Goal: Task Accomplishment & Management: Manage account settings

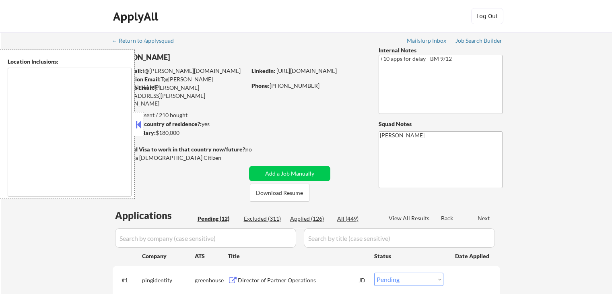
select select ""pending""
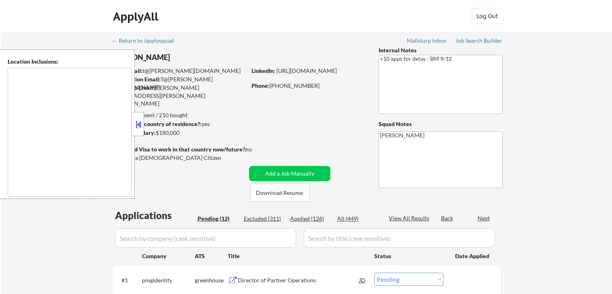
select select ""pending""
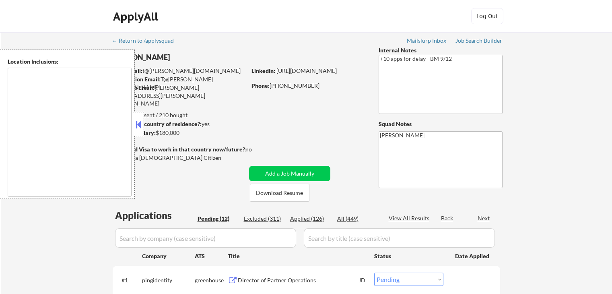
select select ""pending""
type textarea "[GEOGRAPHIC_DATA], [GEOGRAPHIC_DATA] [GEOGRAPHIC_DATA], [GEOGRAPHIC_DATA] [GEOG…"
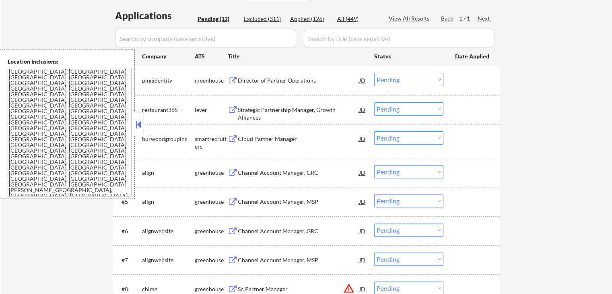
scroll to position [201, 0]
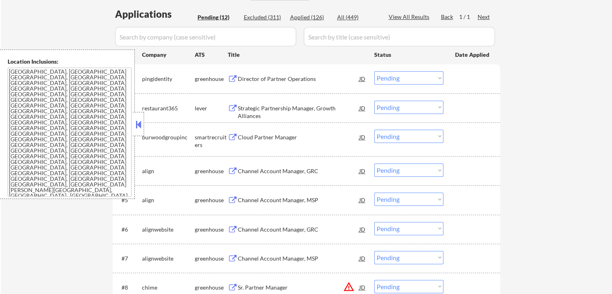
click at [247, 78] on div "Director of Partner Operations" at bounding box center [298, 79] width 121 height 8
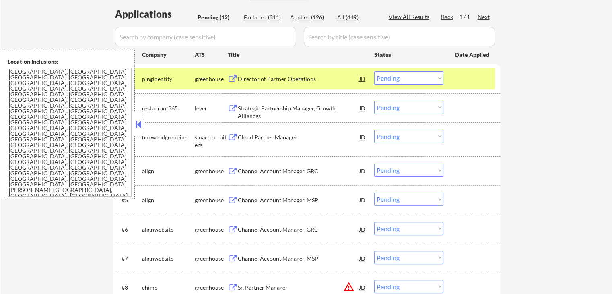
drag, startPoint x: 242, startPoint y: 107, endPoint x: 233, endPoint y: 115, distance: 12.2
click at [243, 106] on div "Strategic Partnership Manager, Growth Alliances" at bounding box center [298, 112] width 121 height 16
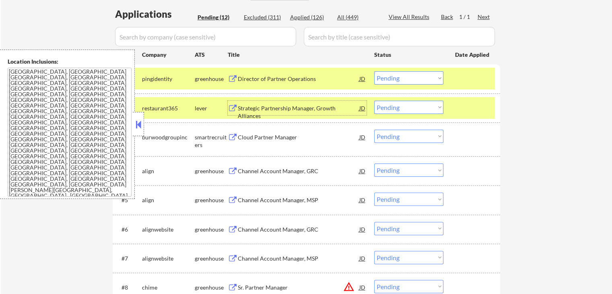
drag, startPoint x: 388, startPoint y: 107, endPoint x: 394, endPoint y: 112, distance: 8.3
click at [389, 107] on select "Choose an option... Pending Applied Excluded (Questions) Excluded (Expired) Exc…" at bounding box center [408, 107] width 69 height 13
click at [374, 101] on select "Choose an option... Pending Applied Excluded (Questions) Excluded (Expired) Exc…" at bounding box center [408, 107] width 69 height 13
click at [262, 137] on div "Cloud Partner Manager" at bounding box center [298, 137] width 121 height 8
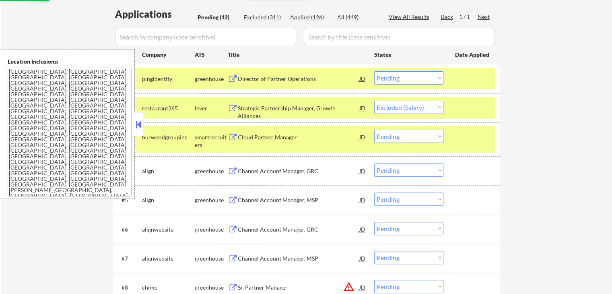
select select ""pending""
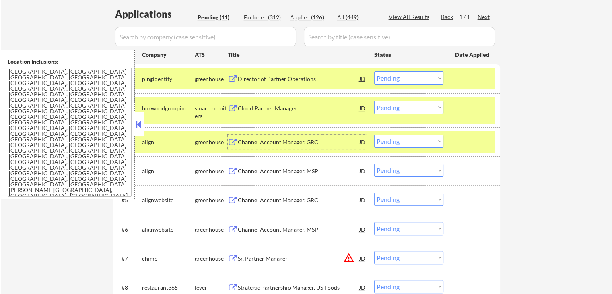
scroll to position [241, 0]
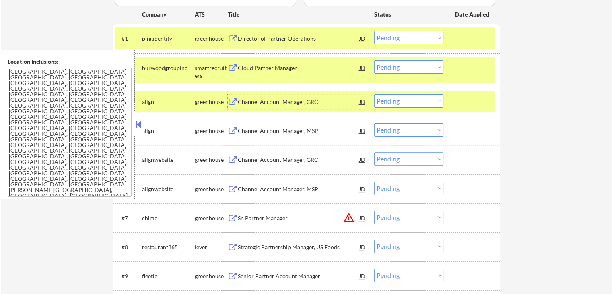
drag, startPoint x: 397, startPoint y: 37, endPoint x: 398, endPoint y: 43, distance: 6.0
click at [398, 37] on select "Choose an option... Pending Applied Excluded (Questions) Excluded (Expired) Exc…" at bounding box center [408, 37] width 69 height 13
click at [374, 31] on select "Choose an option... Pending Applied Excluded (Questions) Excluded (Expired) Exc…" at bounding box center [408, 37] width 69 height 13
select select ""pending""
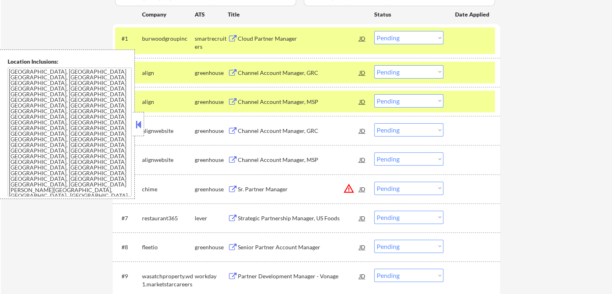
click at [270, 73] on div "Channel Account Manager, GRC" at bounding box center [298, 73] width 121 height 8
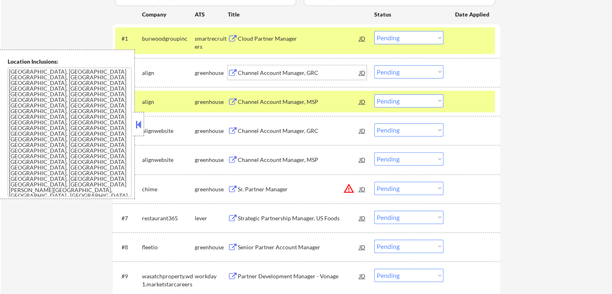
click at [265, 40] on div "Cloud Partner Manager" at bounding box center [298, 39] width 121 height 8
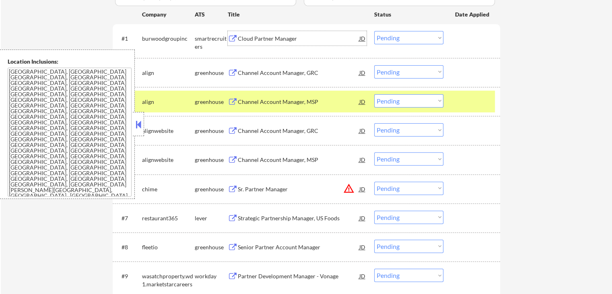
drag, startPoint x: 398, startPoint y: 70, endPoint x: 399, endPoint y: 77, distance: 6.5
click at [398, 70] on select "Choose an option... Pending Applied Excluded (Questions) Excluded (Expired) Exc…" at bounding box center [408, 71] width 69 height 13
click at [374, 65] on select "Choose an option... Pending Applied Excluded (Questions) Excluded (Expired) Exc…" at bounding box center [408, 71] width 69 height 13
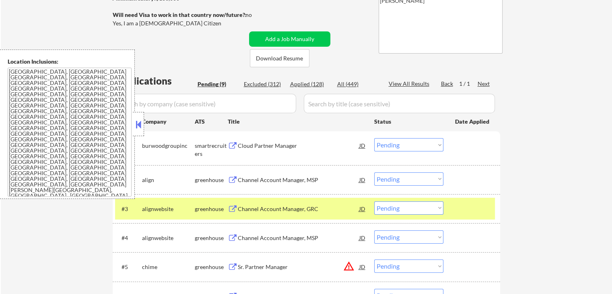
scroll to position [121, 0]
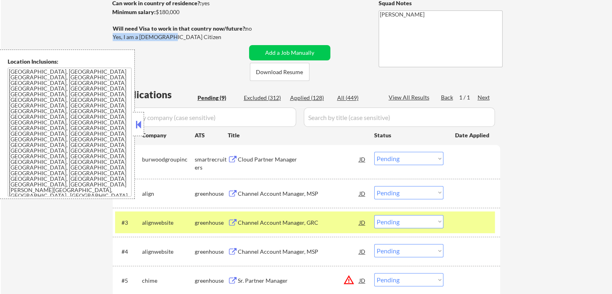
drag, startPoint x: 113, startPoint y: 35, endPoint x: 166, endPoint y: 35, distance: 53.5
click at [166, 35] on div "Yes, I am a [DEMOGRAPHIC_DATA] Citizen" at bounding box center [181, 37] width 136 height 8
copy div "Yes, I am a [DEMOGRAPHIC_DATA] Citizen"
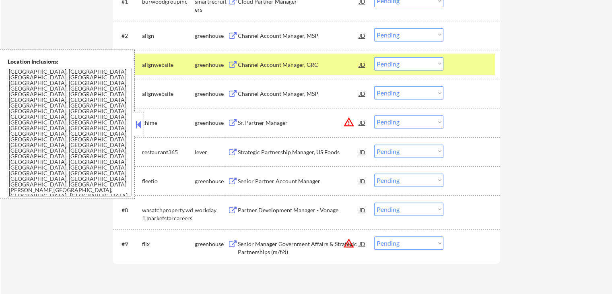
scroll to position [282, 0]
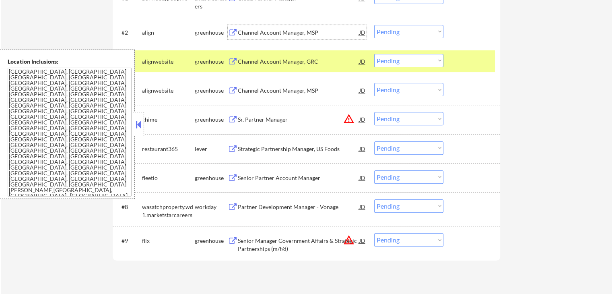
click at [244, 31] on div "Channel Account Manager, MSP" at bounding box center [298, 33] width 121 height 8
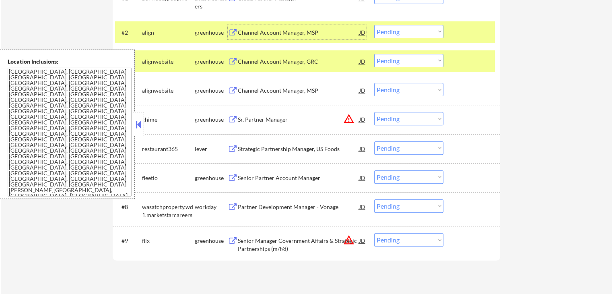
click at [241, 91] on div "Channel Account Manager, MSP" at bounding box center [298, 90] width 121 height 8
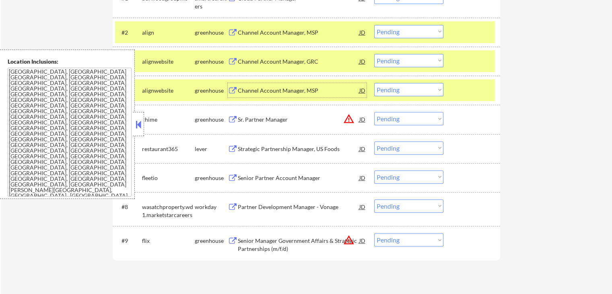
click at [408, 31] on select "Choose an option... Pending Applied Excluded (Questions) Excluded (Expired) Exc…" at bounding box center [408, 31] width 69 height 13
click at [374, 25] on select "Choose an option... Pending Applied Excluded (Questions) Excluded (Expired) Exc…" at bounding box center [408, 31] width 69 height 13
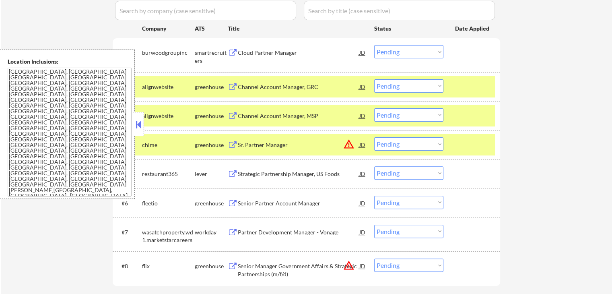
scroll to position [241, 0]
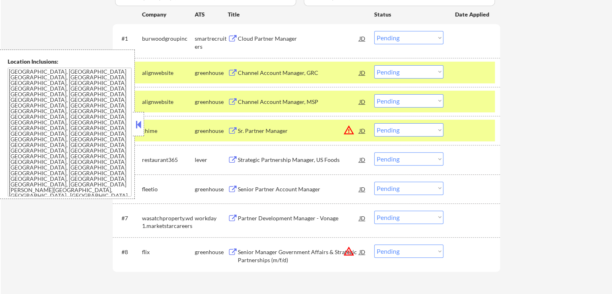
click at [411, 70] on select "Choose an option... Pending Applied Excluded (Questions) Excluded (Expired) Exc…" at bounding box center [408, 71] width 69 height 13
click at [374, 65] on select "Choose an option... Pending Applied Excluded (Questions) Excluded (Expired) Exc…" at bounding box center [408, 71] width 69 height 13
click at [419, 102] on select "Choose an option... Pending Applied Excluded (Questions) Excluded (Expired) Exc…" at bounding box center [408, 100] width 69 height 13
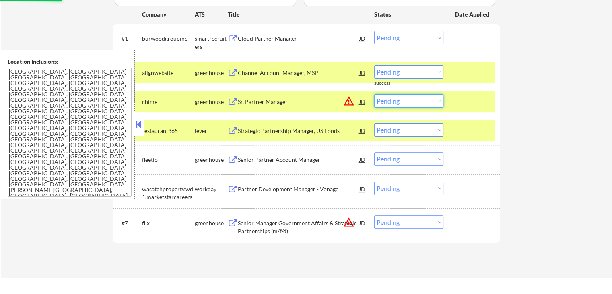
click at [531, 91] on div "← Return to /applysquad Mailslurp Inbox Job Search Builder [PERSON_NAME] User E…" at bounding box center [306, 34] width 611 height 487
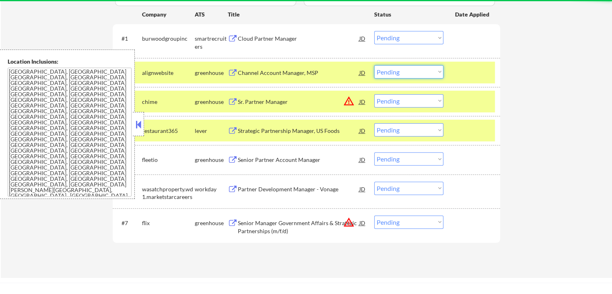
click at [399, 71] on select "Choose an option... Pending Applied Excluded (Questions) Excluded (Expired) Exc…" at bounding box center [408, 71] width 69 height 13
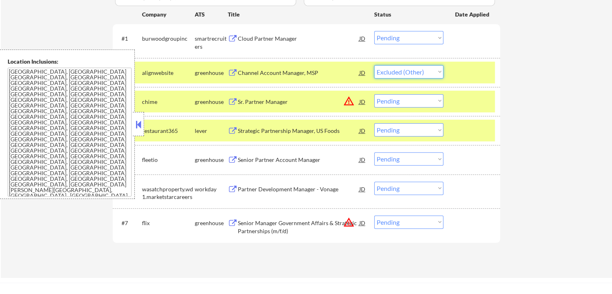
click at [374, 65] on select "Choose an option... Pending Applied Excluded (Questions) Excluded (Expired) Exc…" at bounding box center [408, 71] width 69 height 13
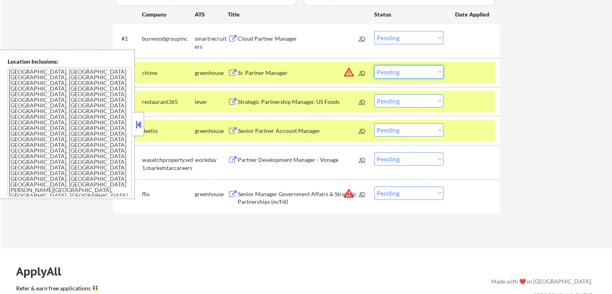
click at [407, 70] on select "Choose an option... Pending Applied Excluded (Questions) Excluded (Expired) Exc…" at bounding box center [408, 71] width 69 height 13
click at [361, 71] on div "JD" at bounding box center [362, 72] width 8 height 14
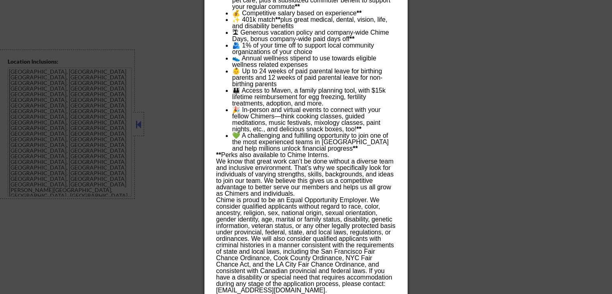
scroll to position [973, 0]
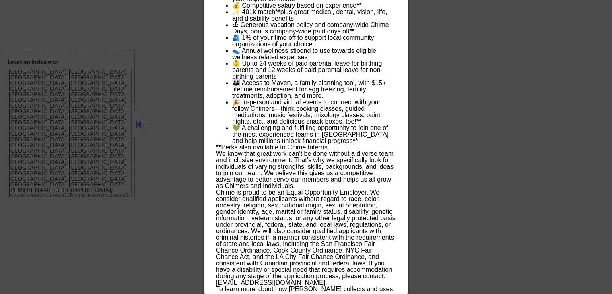
click at [462, 153] on div at bounding box center [306, 147] width 612 height 294
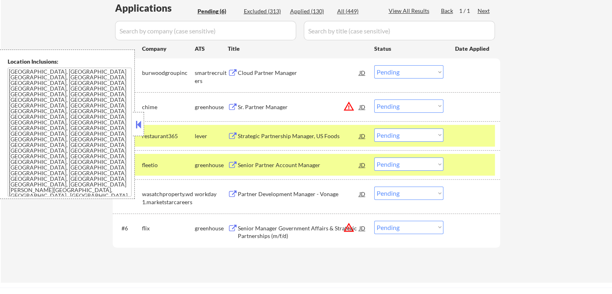
scroll to position [134, 0]
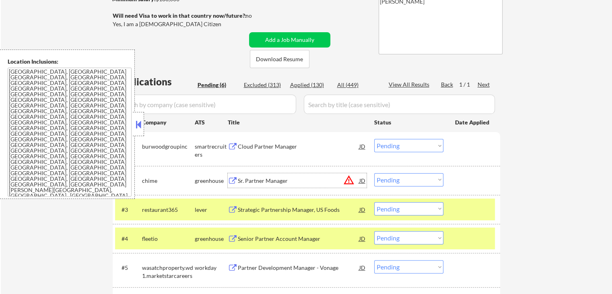
click at [296, 179] on div "Sr. Partner Manager" at bounding box center [298, 181] width 121 height 8
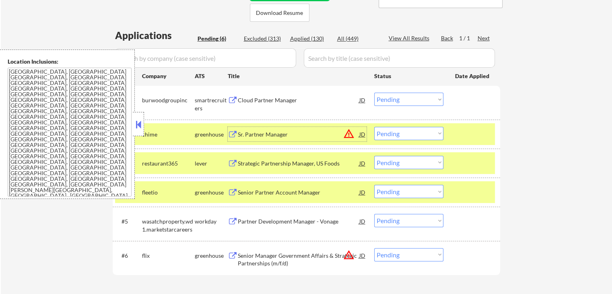
scroll to position [214, 0]
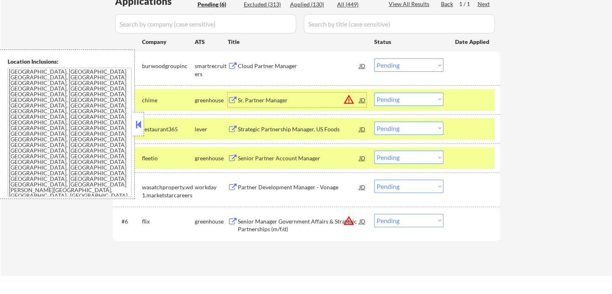
click at [397, 102] on select "Choose an option... Pending Applied Excluded (Questions) Excluded (Expired) Exc…" at bounding box center [408, 99] width 69 height 13
click at [374, 93] on select "Choose an option... Pending Applied Excluded (Questions) Excluded (Expired) Exc…" at bounding box center [408, 99] width 69 height 13
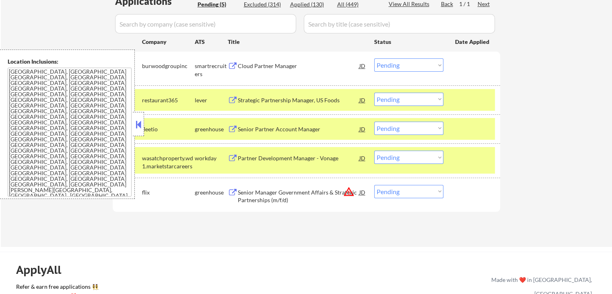
click at [245, 98] on div "Strategic Partnership Manager, US Foods" at bounding box center [298, 100] width 121 height 8
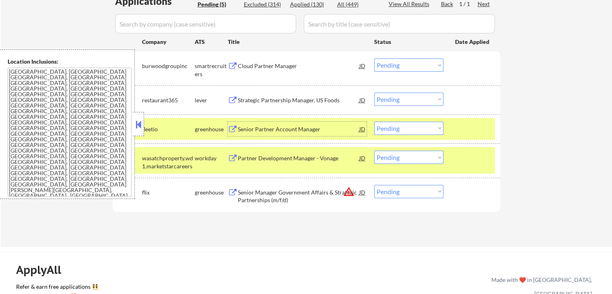
click at [267, 130] on div "Senior Partner Account Manager" at bounding box center [298, 129] width 121 height 8
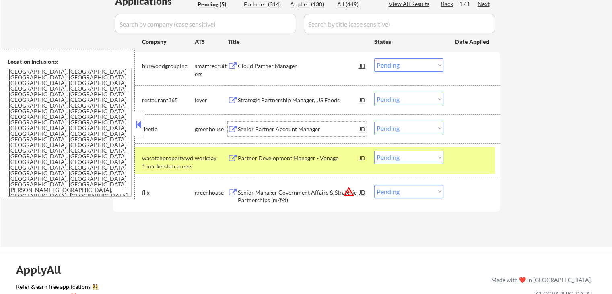
click at [401, 101] on select "Choose an option... Pending Applied Excluded (Questions) Excluded (Expired) Exc…" at bounding box center [408, 99] width 69 height 13
click at [374, 93] on select "Choose an option... Pending Applied Excluded (Questions) Excluded (Expired) Exc…" at bounding box center [408, 99] width 69 height 13
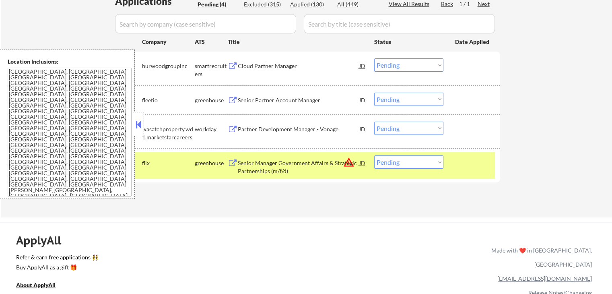
click at [402, 100] on select "Choose an option... Pending Applied Excluded (Questions) Excluded (Expired) Exc…" at bounding box center [408, 99] width 69 height 13
click at [374, 93] on select "Choose an option... Pending Applied Excluded (Questions) Excluded (Expired) Exc…" at bounding box center [408, 99] width 69 height 13
select select ""pending""
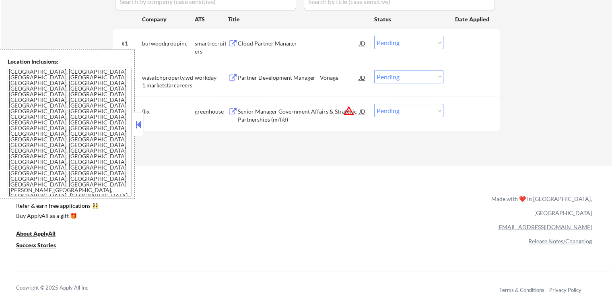
scroll to position [254, 0]
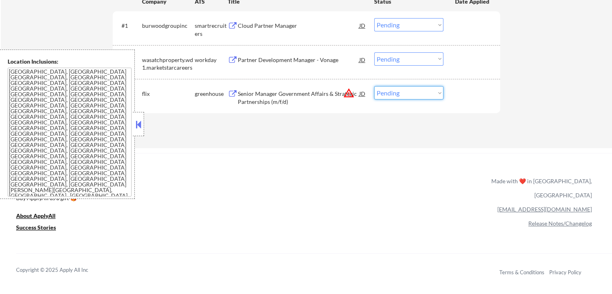
click at [392, 92] on select "Choose an option... Pending Applied Excluded (Questions) Excluded (Expired) Exc…" at bounding box center [408, 92] width 69 height 13
click at [303, 89] on div "Senior Manager Government Affairs & Strategic Partnerships (m/f/d)" at bounding box center [298, 95] width 121 height 19
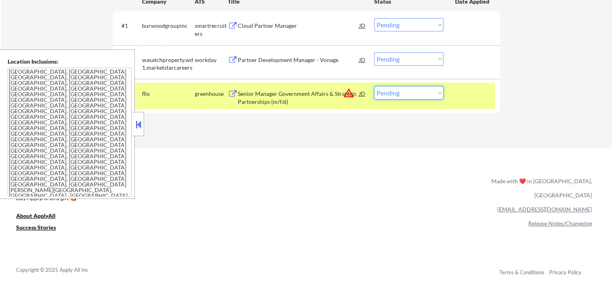
click at [420, 94] on select "Choose an option... Pending Applied Excluded (Questions) Excluded (Expired) Exc…" at bounding box center [408, 92] width 69 height 13
select select ""excluded__bad_match_""
click at [374, 86] on select "Choose an option... Pending Applied Excluded (Questions) Excluded (Expired) Exc…" at bounding box center [408, 92] width 69 height 13
click at [417, 124] on div "Applications Pending (3) Excluded (316) Applied (130) All (449) View All Result…" at bounding box center [306, 43] width 387 height 179
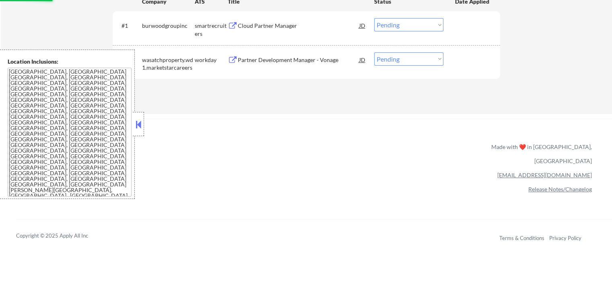
click at [267, 64] on div "Partner Development Manager - Vonage" at bounding box center [298, 59] width 121 height 14
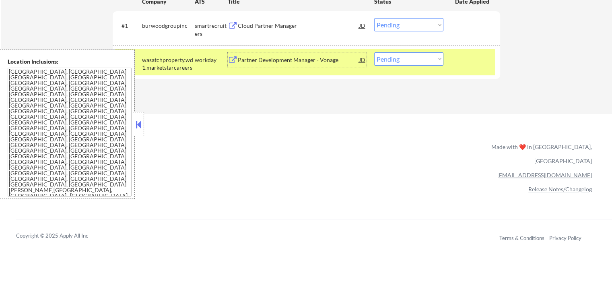
click at [412, 62] on select "Choose an option... Pending Applied Excluded (Questions) Excluded (Expired) Exc…" at bounding box center [408, 58] width 69 height 13
select select ""excluded__bad_match_""
click at [374, 52] on select "Choose an option... Pending Applied Excluded (Questions) Excluded (Expired) Exc…" at bounding box center [408, 58] width 69 height 13
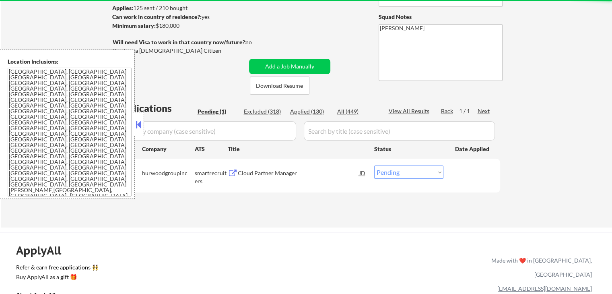
scroll to position [93, 0]
